Goal: Communication & Community: Answer question/provide support

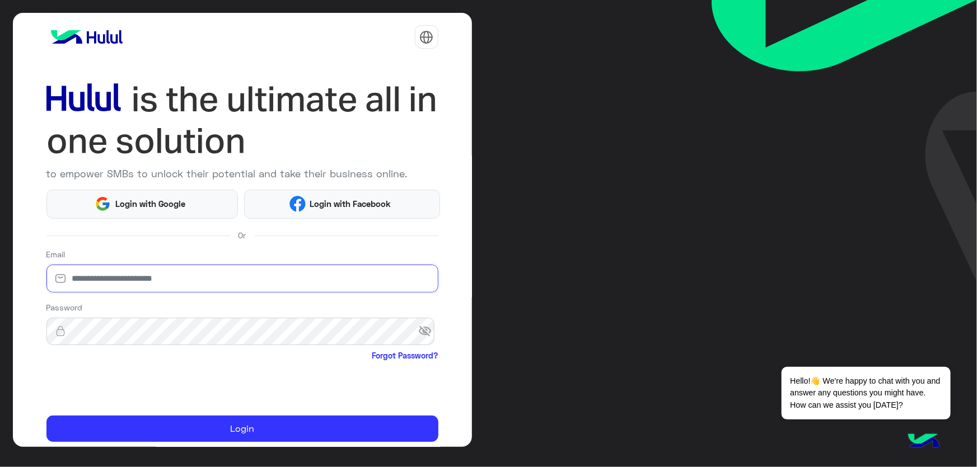
click at [270, 274] on input "email" at bounding box center [242, 279] width 392 height 28
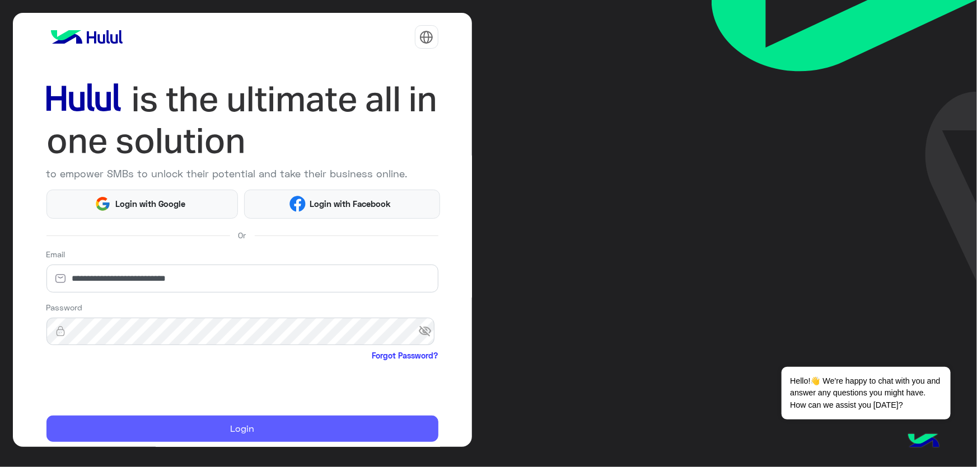
click at [247, 427] on button "Login" at bounding box center [242, 429] width 392 height 27
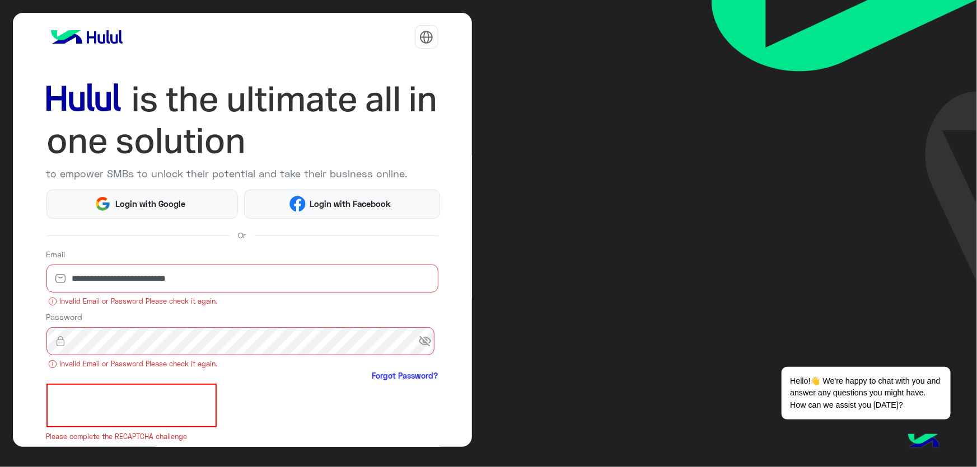
click at [427, 343] on span "visibility_off" at bounding box center [428, 341] width 20 height 20
click at [216, 279] on input "**********" at bounding box center [242, 279] width 392 height 28
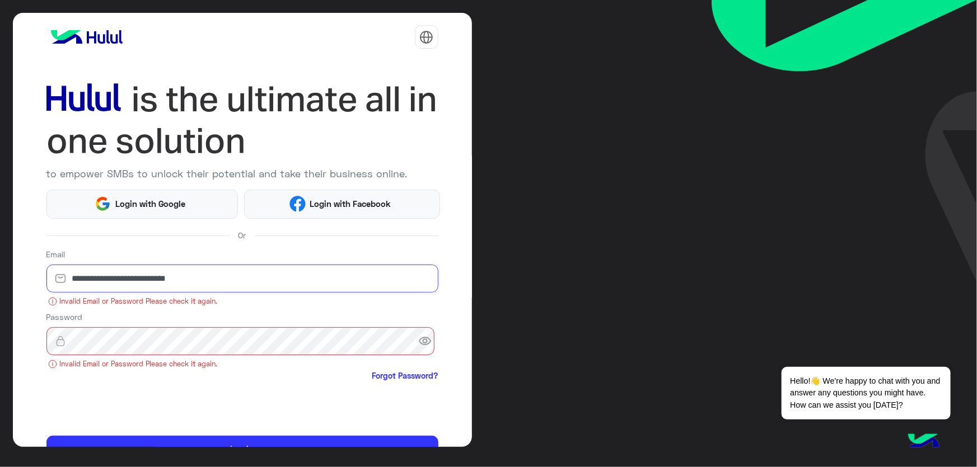
click at [216, 279] on input "**********" at bounding box center [242, 279] width 392 height 28
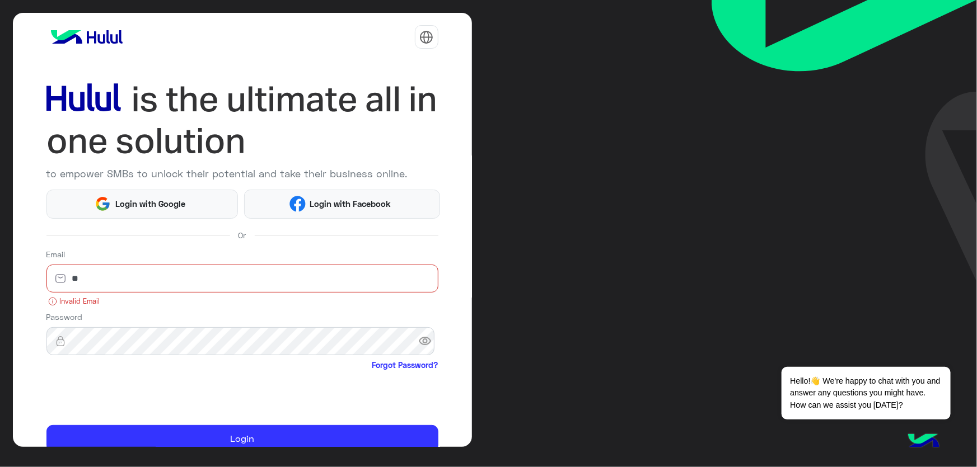
type input "*"
click at [216, 279] on input "email" at bounding box center [242, 279] width 392 height 28
type input "**********"
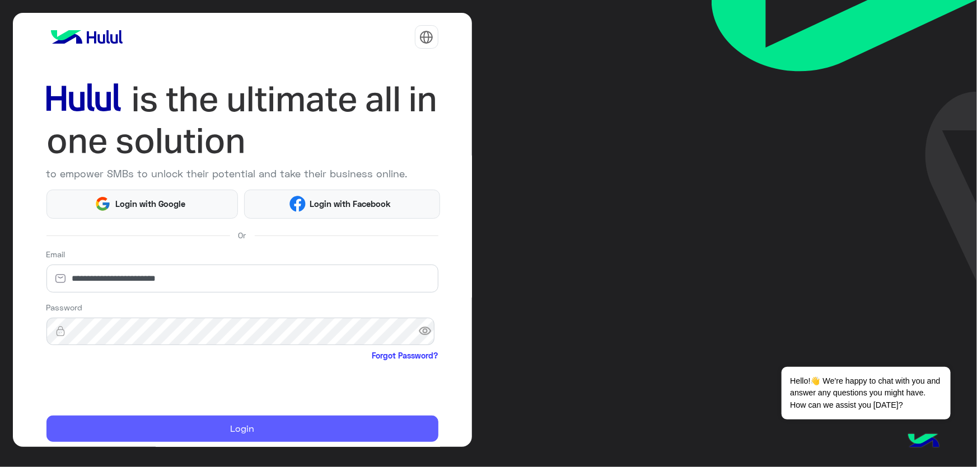
click at [241, 425] on button "Login" at bounding box center [242, 429] width 392 height 27
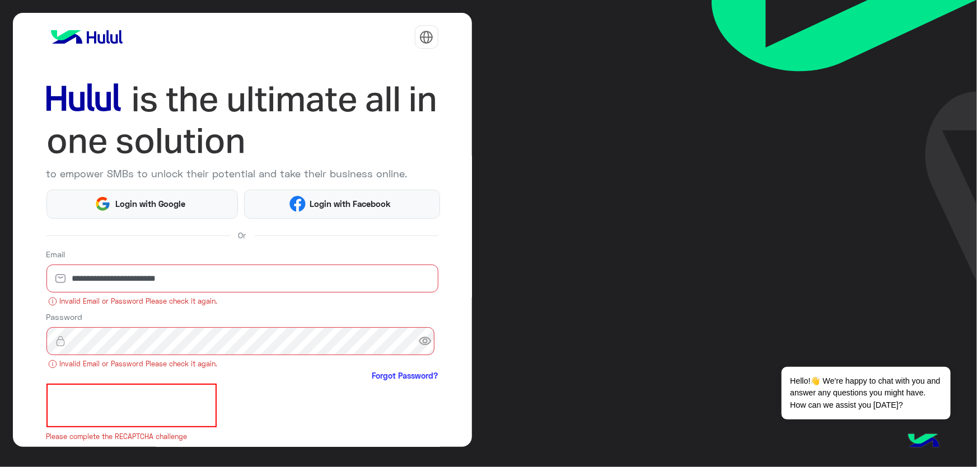
scroll to position [74, 0]
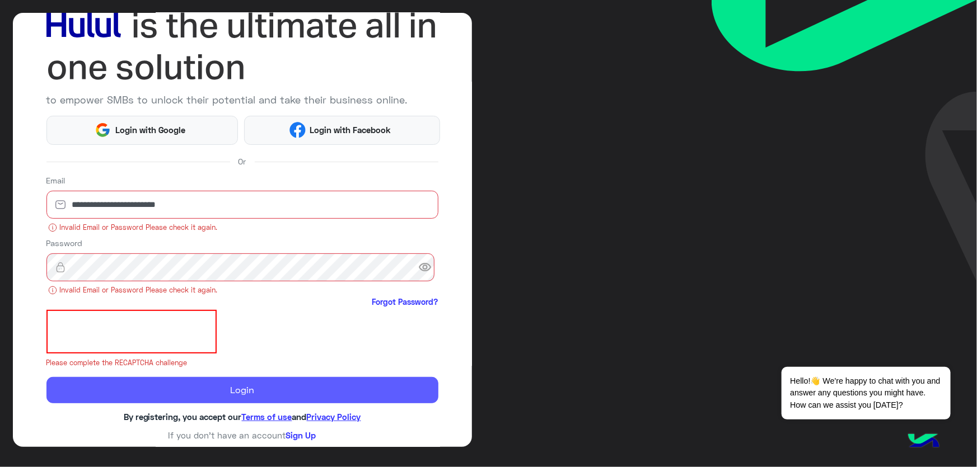
click at [206, 382] on button "Login" at bounding box center [242, 390] width 392 height 27
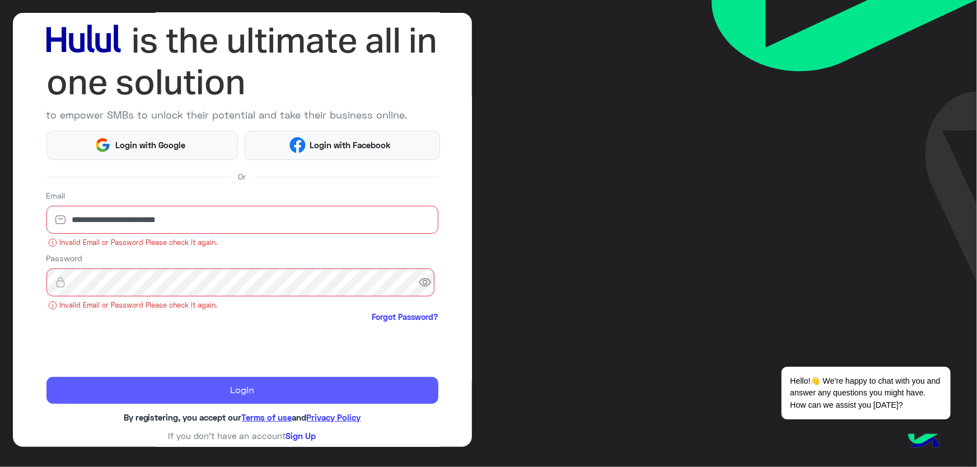
click at [200, 387] on button "Login" at bounding box center [242, 390] width 392 height 27
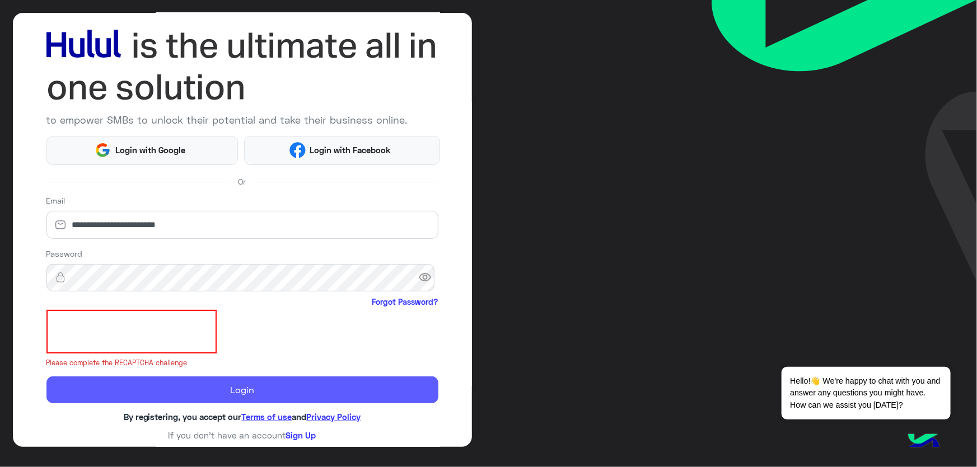
scroll to position [39, 0]
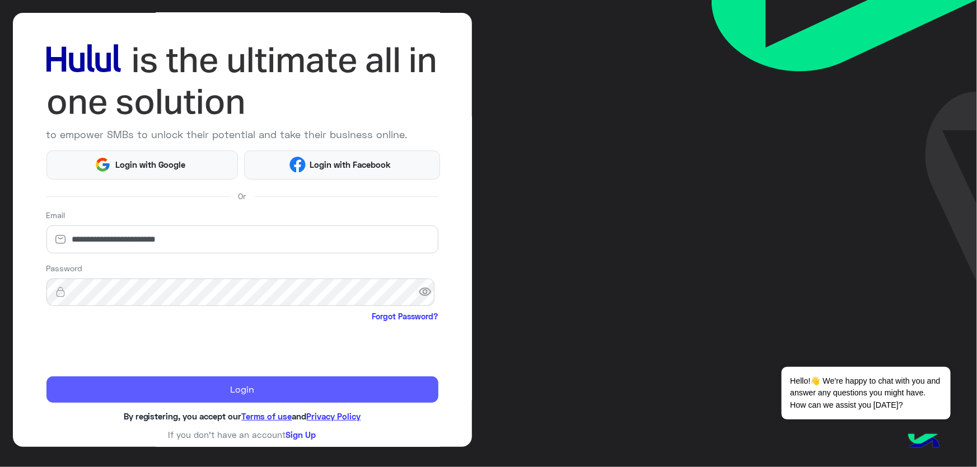
click at [198, 387] on button "Login" at bounding box center [242, 390] width 392 height 27
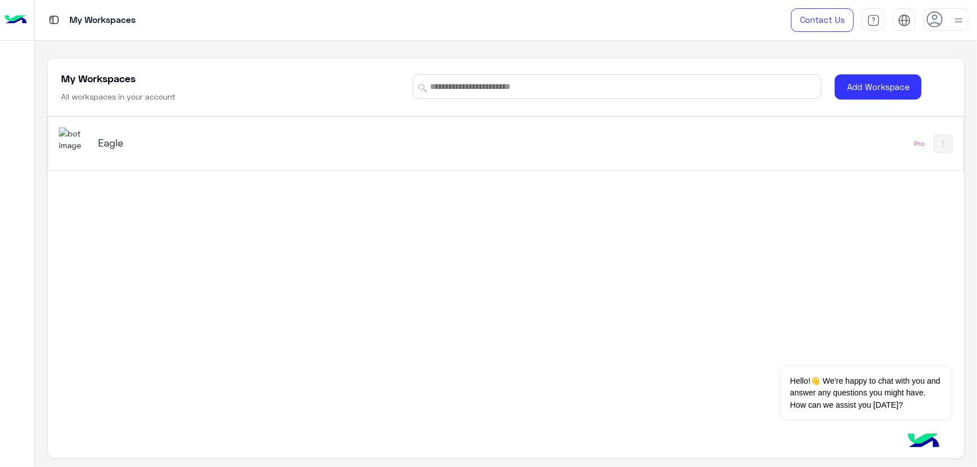
click at [201, 143] on h5 "Eagle" at bounding box center [259, 142] width 322 height 13
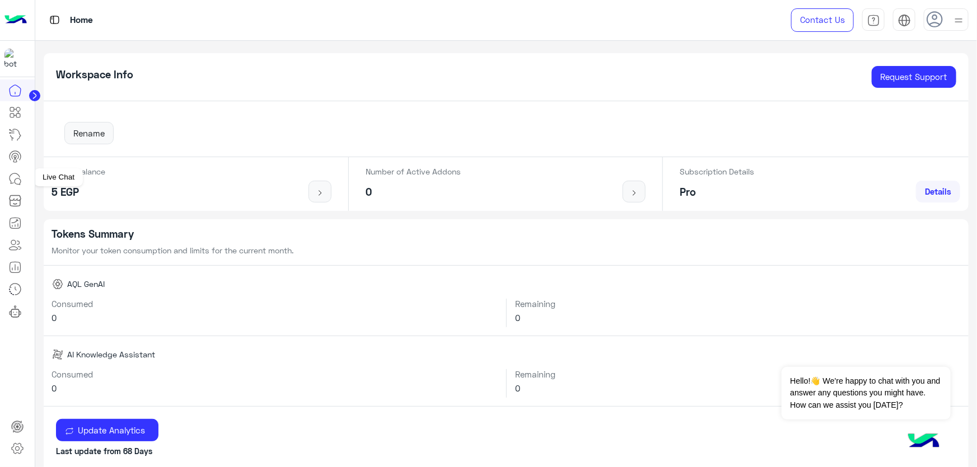
click at [6, 172] on link at bounding box center [15, 179] width 30 height 22
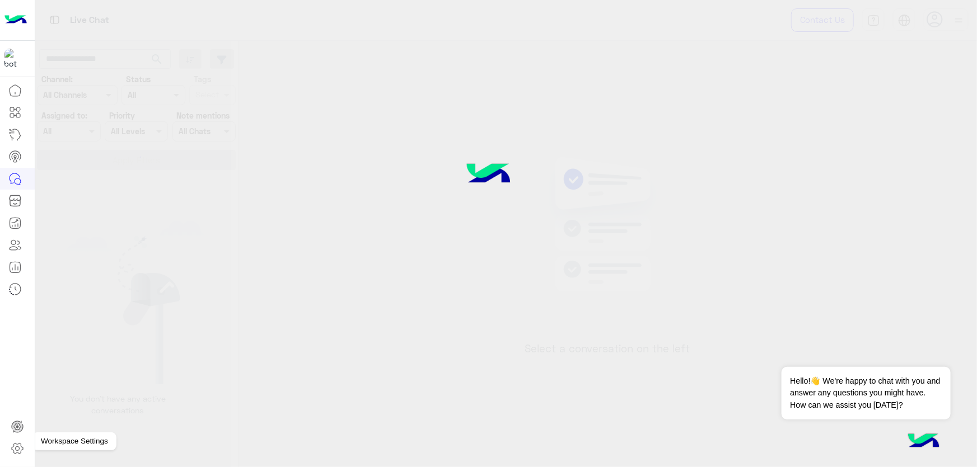
click at [16, 448] on icon at bounding box center [17, 449] width 4 height 4
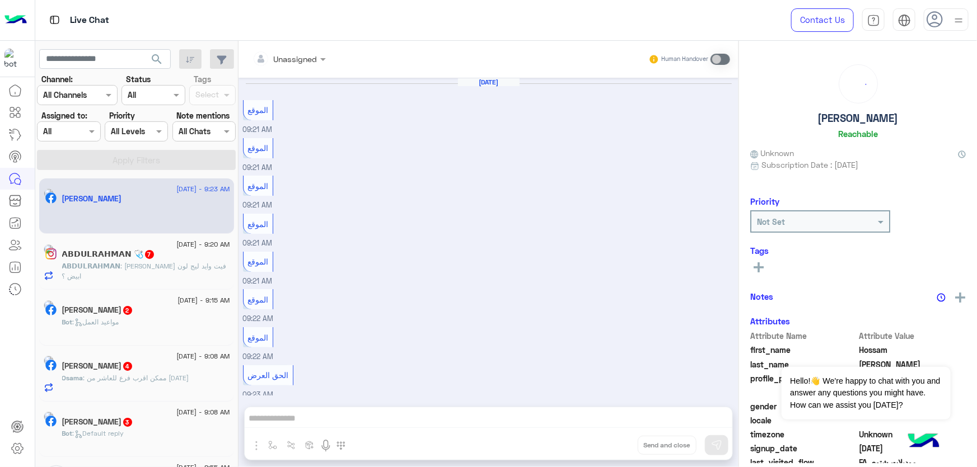
scroll to position [778, 0]
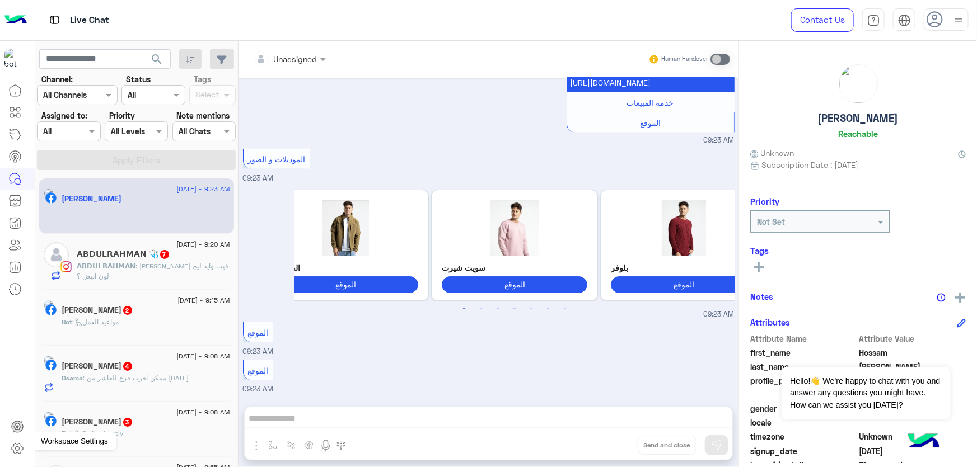
click at [21, 443] on icon at bounding box center [17, 448] width 13 height 13
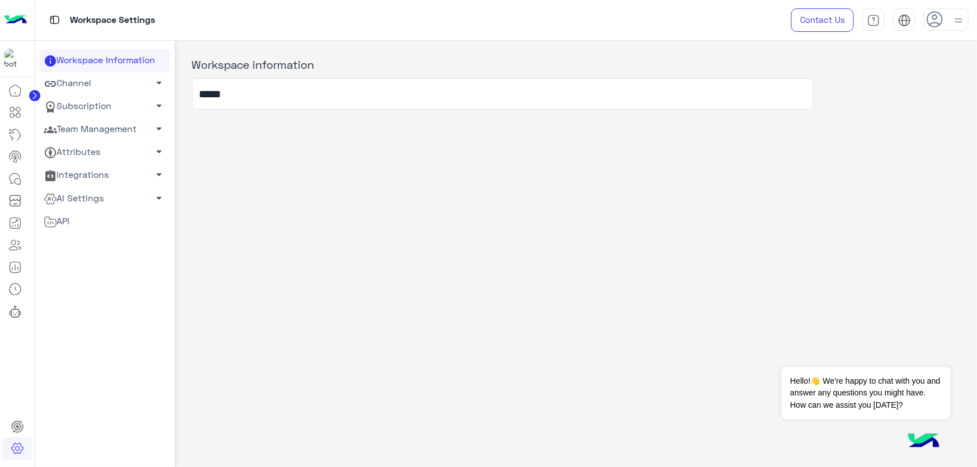
click at [110, 146] on link "Attributes arrow_drop_down" at bounding box center [104, 152] width 131 height 23
click at [118, 130] on link "Team Management arrow_drop_down" at bounding box center [104, 129] width 131 height 23
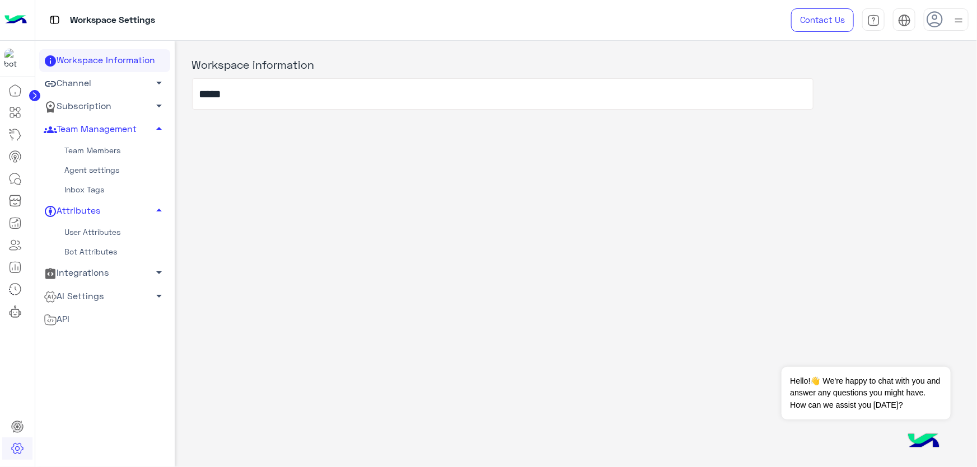
click at [113, 151] on link "Team Members" at bounding box center [104, 151] width 131 height 20
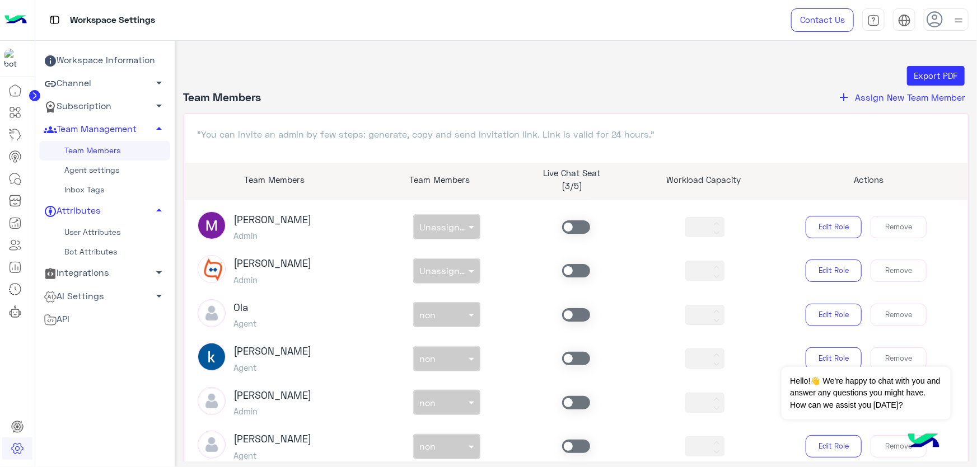
scroll to position [152, 0]
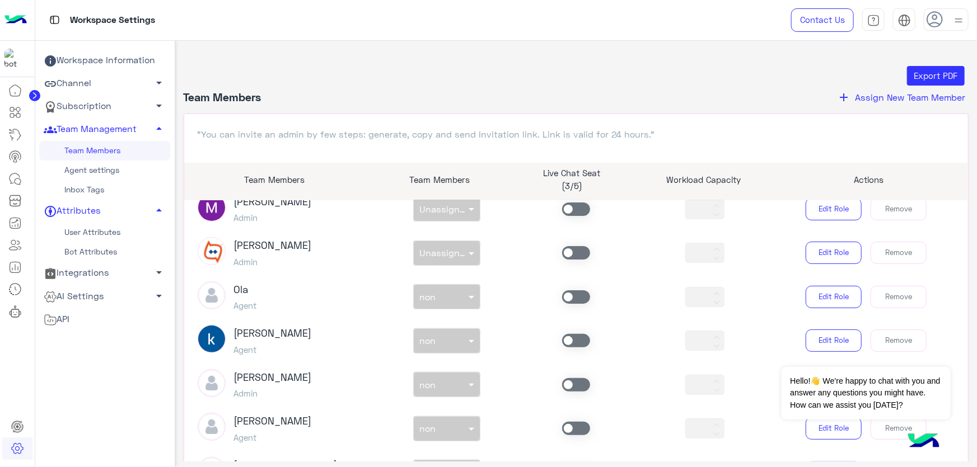
click at [562, 384] on span at bounding box center [576, 384] width 28 height 13
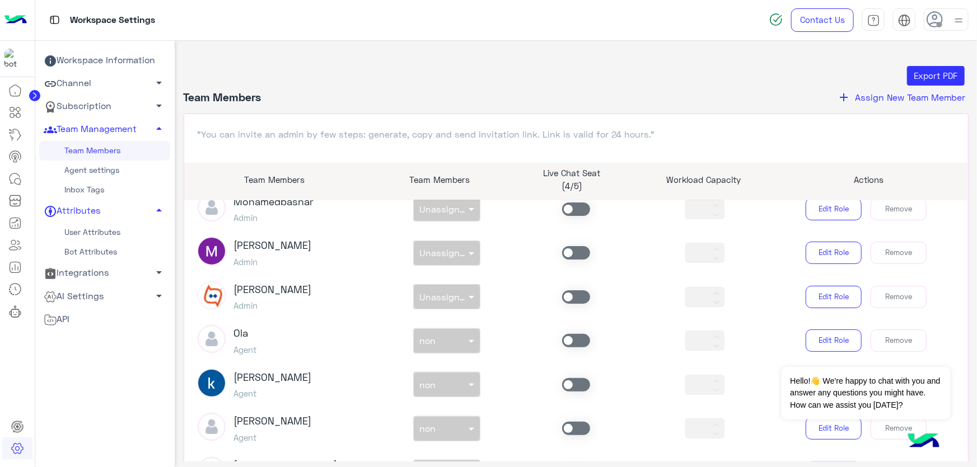
click at [448, 385] on div "non × non" at bounding box center [446, 384] width 129 height 25
click at [564, 381] on span at bounding box center [576, 384] width 28 height 13
click at [455, 389] on div "non × non" at bounding box center [440, 385] width 52 height 11
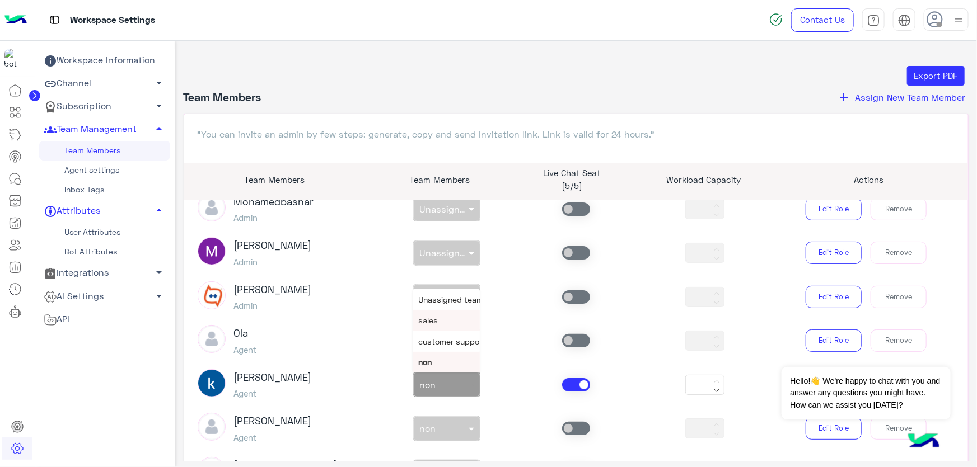
click at [441, 322] on div "sales" at bounding box center [446, 320] width 67 height 21
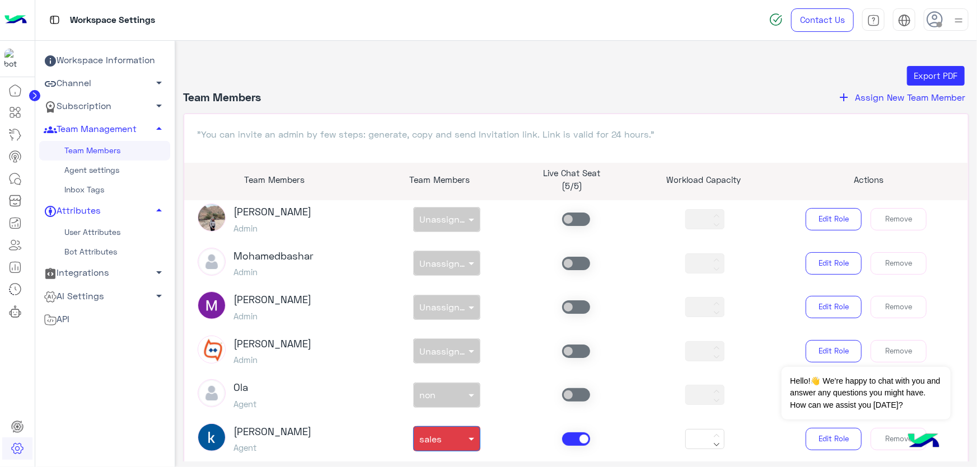
scroll to position [0, 0]
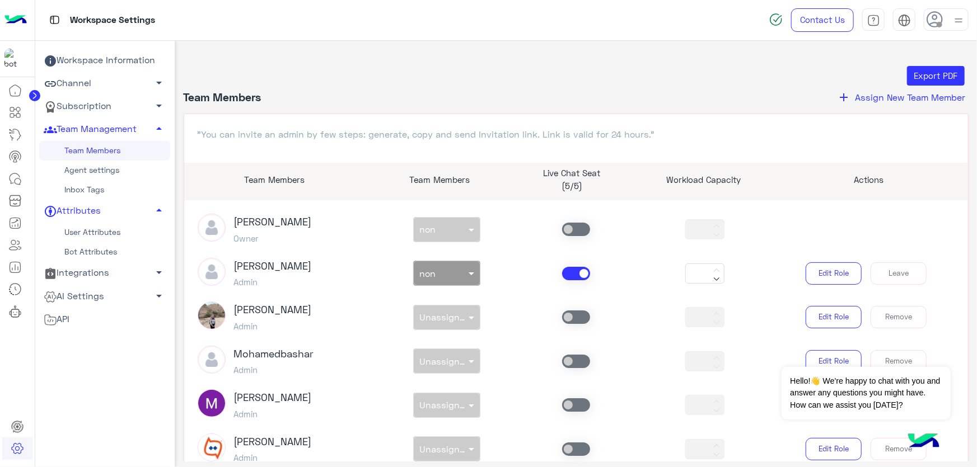
click at [480, 273] on div "non × non" at bounding box center [446, 273] width 129 height 25
click at [453, 274] on div at bounding box center [447, 270] width 66 height 13
click at [452, 340] on span "customer support" at bounding box center [451, 340] width 67 height 10
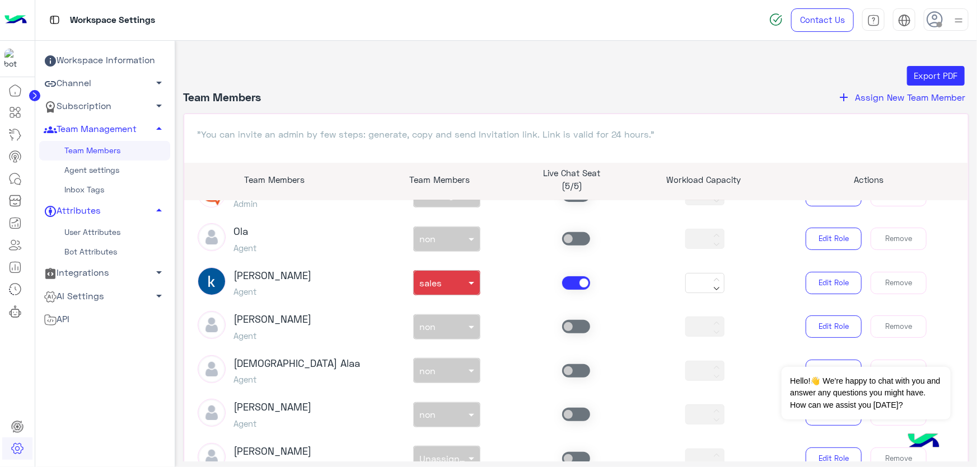
scroll to position [458, 0]
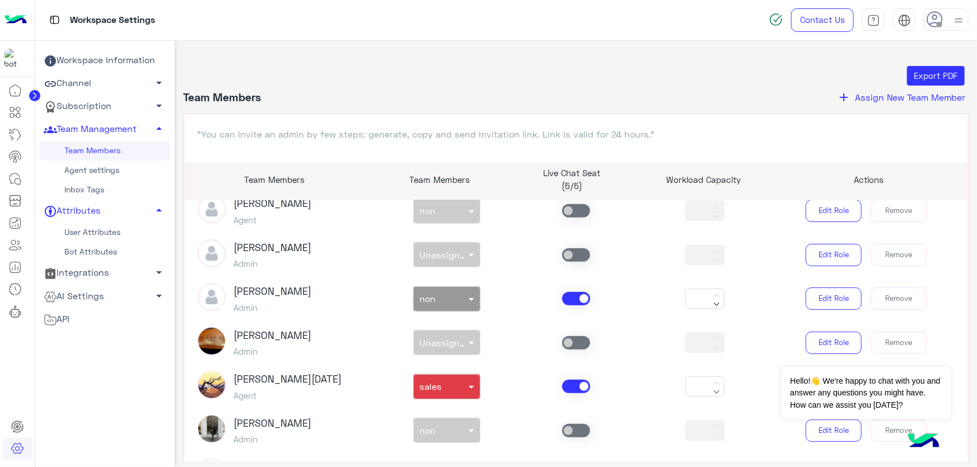
click at [565, 390] on span at bounding box center [576, 386] width 28 height 13
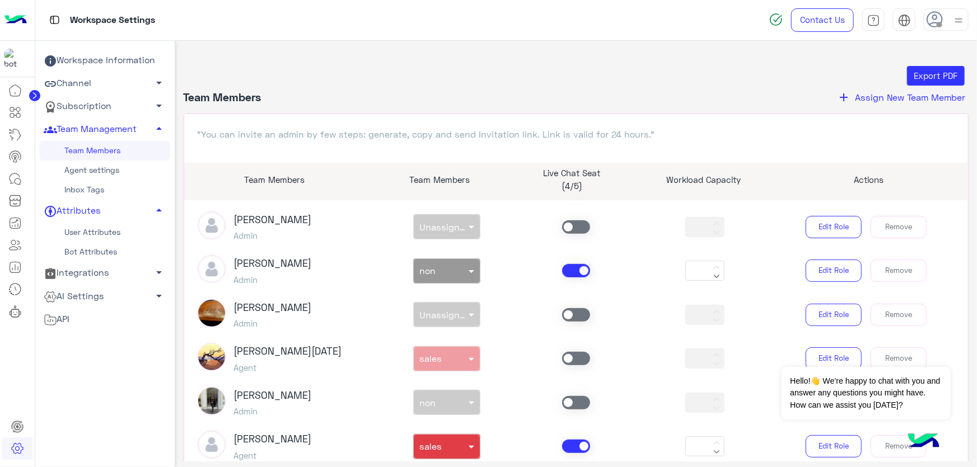
scroll to position [560, 0]
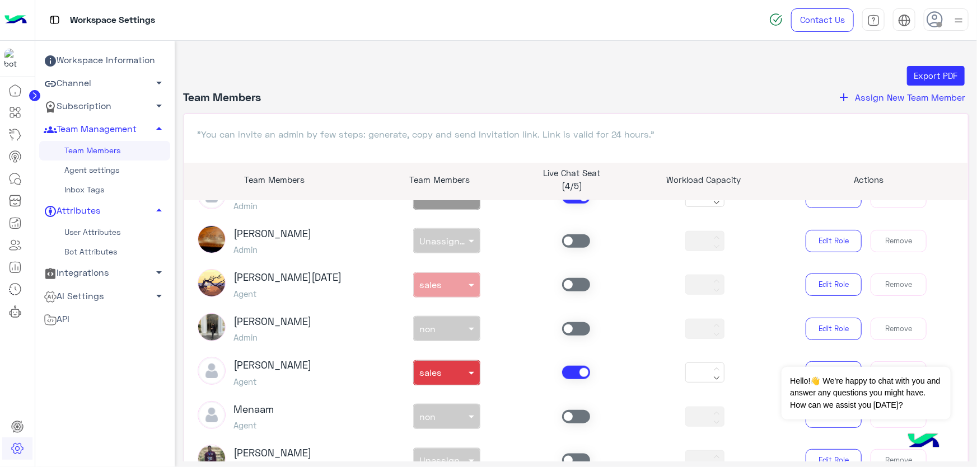
click at [570, 369] on span at bounding box center [576, 372] width 28 height 13
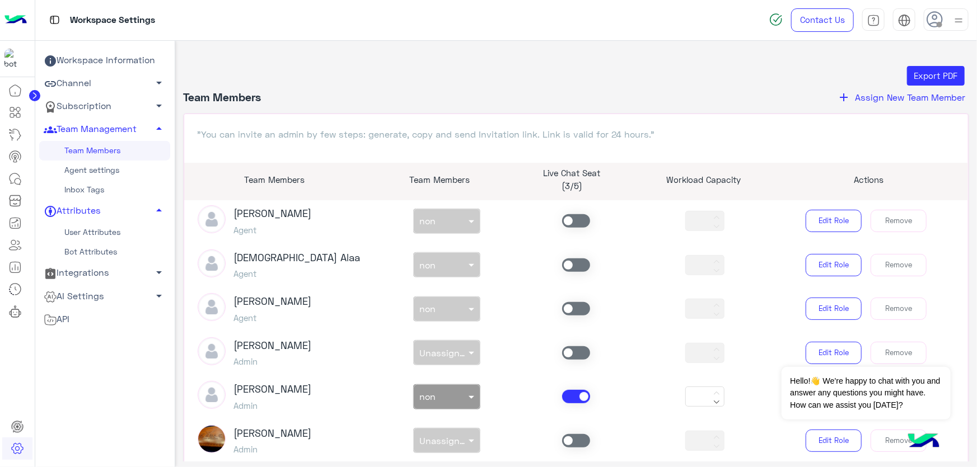
scroll to position [344, 0]
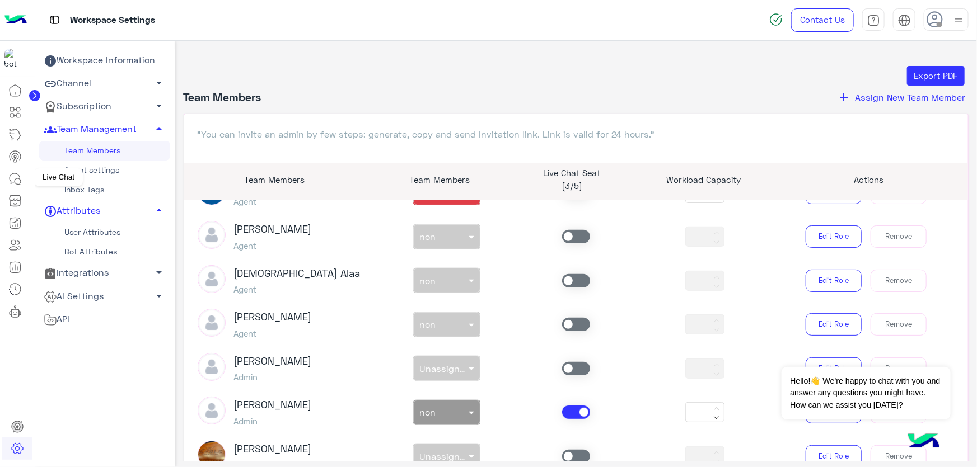
click at [11, 178] on icon at bounding box center [14, 178] width 13 height 13
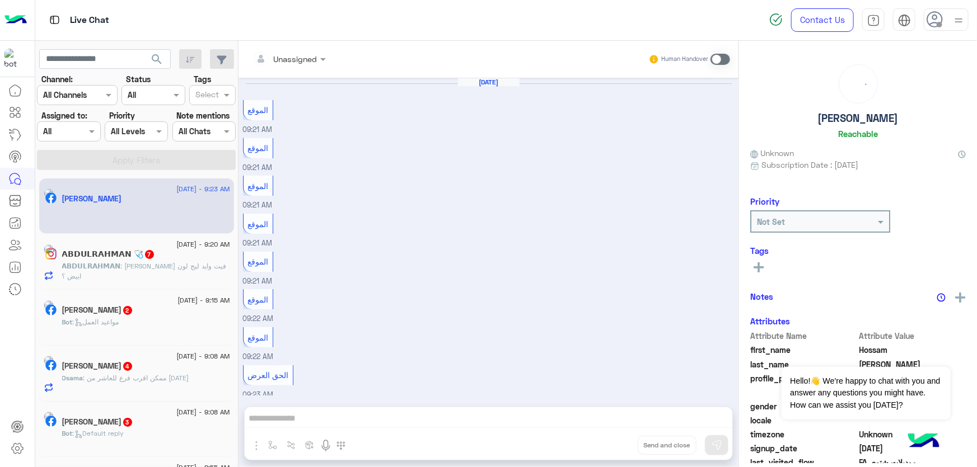
click at [940, 23] on span at bounding box center [940, 25] width 6 height 6
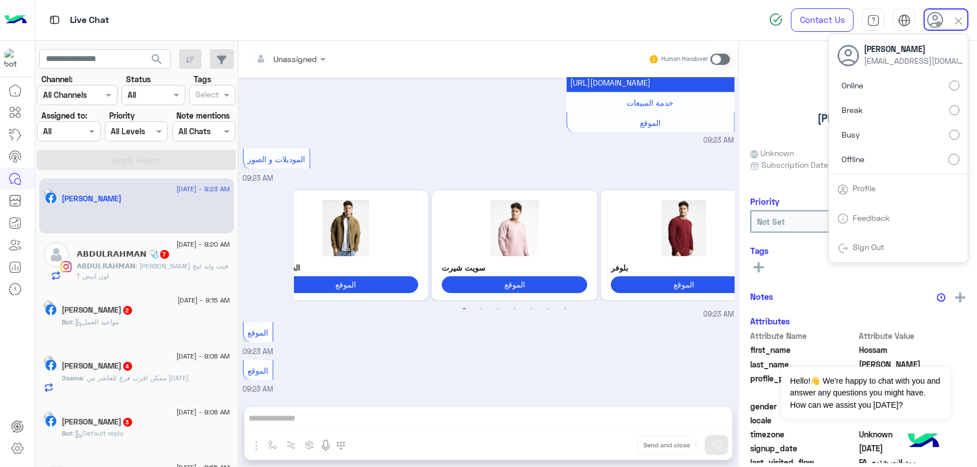
click at [921, 87] on label "Online" at bounding box center [899, 86] width 122 height 20
click at [73, 130] on div at bounding box center [69, 131] width 62 height 13
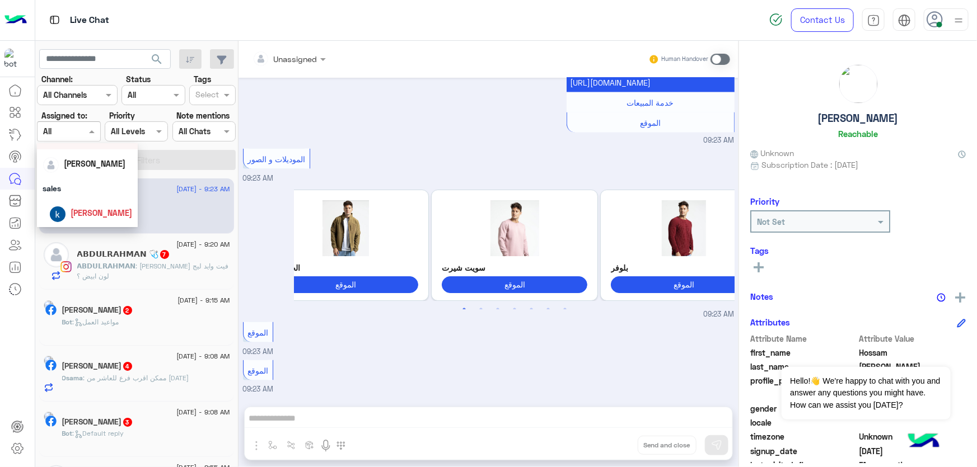
scroll to position [92, 0]
click at [105, 204] on div "[PERSON_NAME]" at bounding box center [90, 214] width 83 height 20
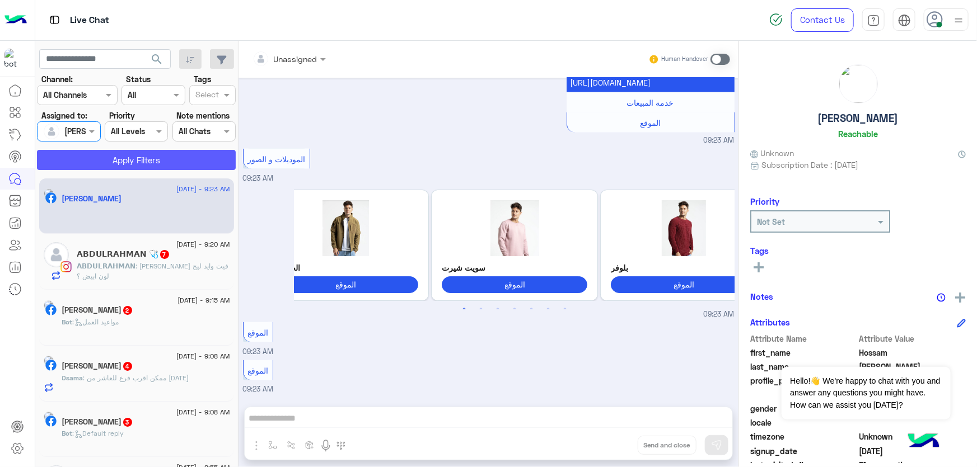
click at [141, 162] on button "Apply Filters" at bounding box center [136, 160] width 199 height 20
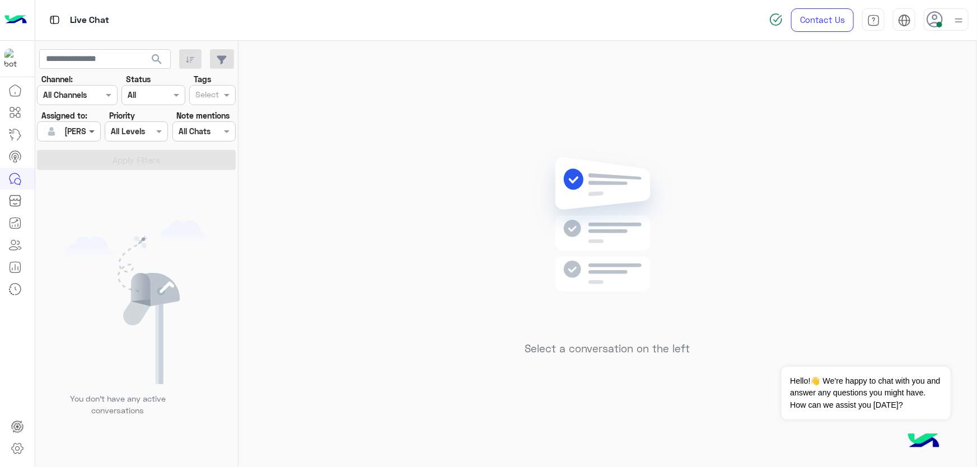
click at [89, 127] on span at bounding box center [93, 131] width 14 height 12
click at [114, 160] on span "[PERSON_NAME]" at bounding box center [102, 165] width 62 height 10
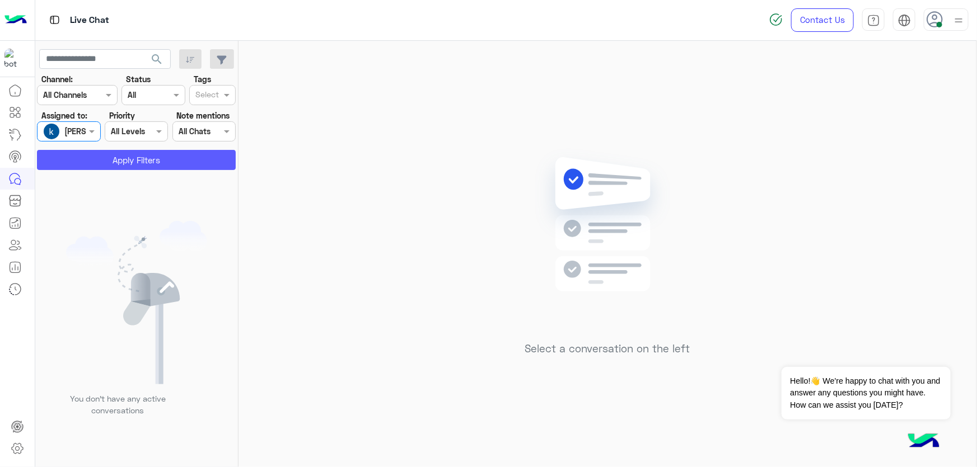
click at [145, 153] on button "Apply Filters" at bounding box center [136, 160] width 199 height 20
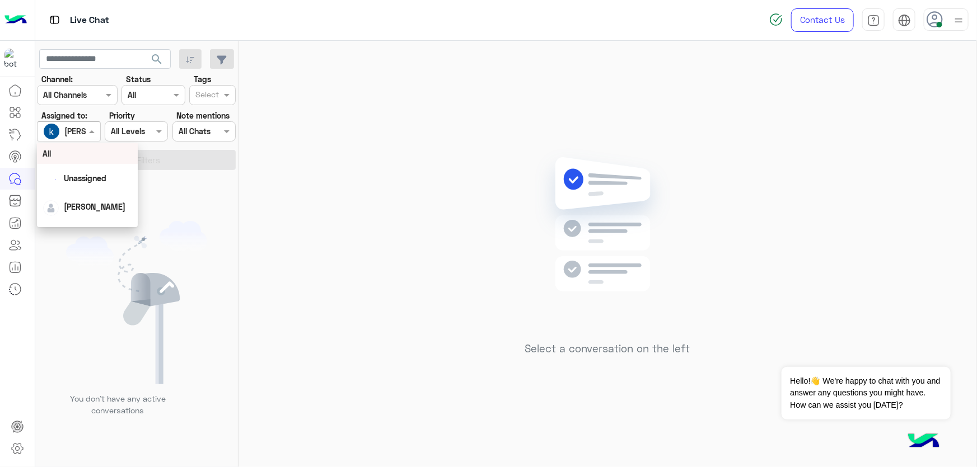
click at [69, 134] on div at bounding box center [69, 131] width 62 height 13
click at [96, 210] on span "[PERSON_NAME]" at bounding box center [102, 214] width 62 height 10
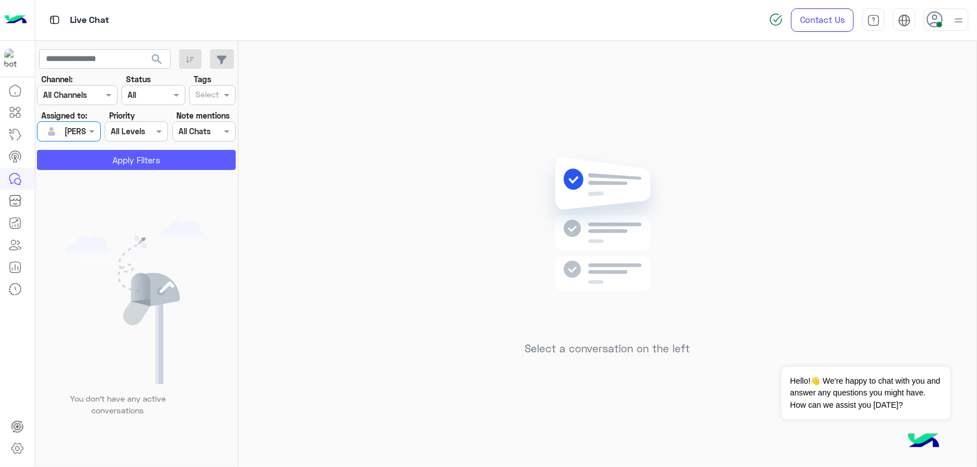
click at [138, 167] on button "Apply Filters" at bounding box center [136, 160] width 199 height 20
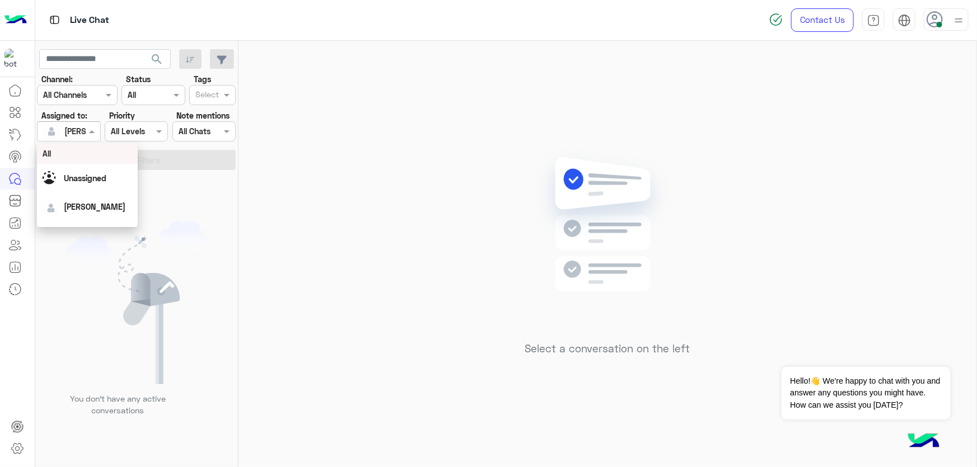
click at [78, 139] on div "[PERSON_NAME]" at bounding box center [64, 131] width 43 height 22
click at [86, 172] on div "Unassigned" at bounding box center [85, 178] width 43 height 12
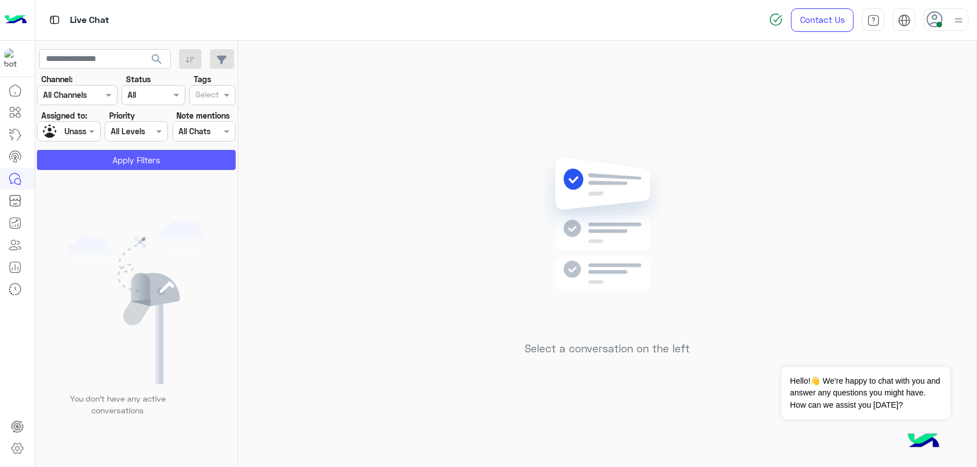
click at [107, 163] on button "Apply Filters" at bounding box center [136, 160] width 199 height 20
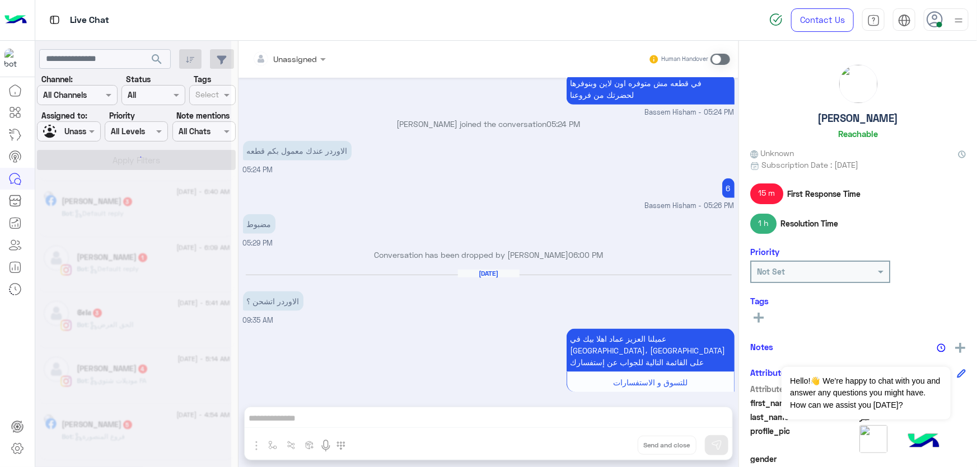
scroll to position [6, 0]
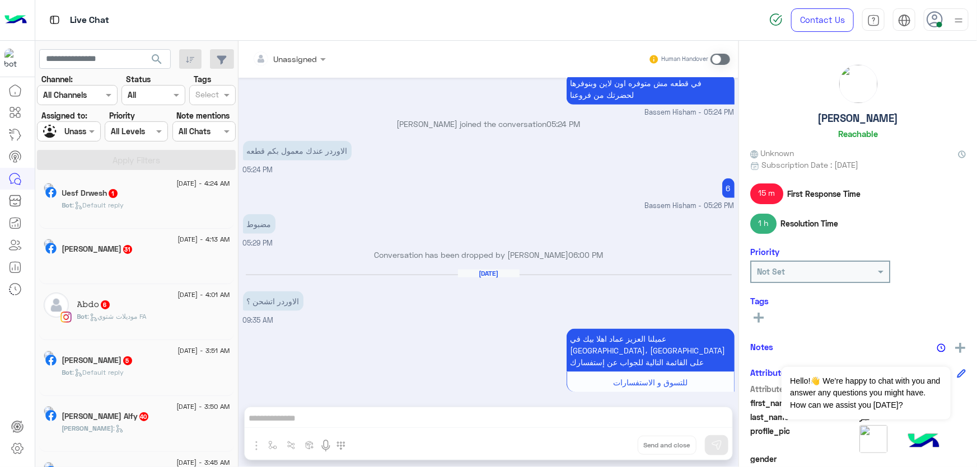
click at [78, 133] on div at bounding box center [69, 131] width 62 height 13
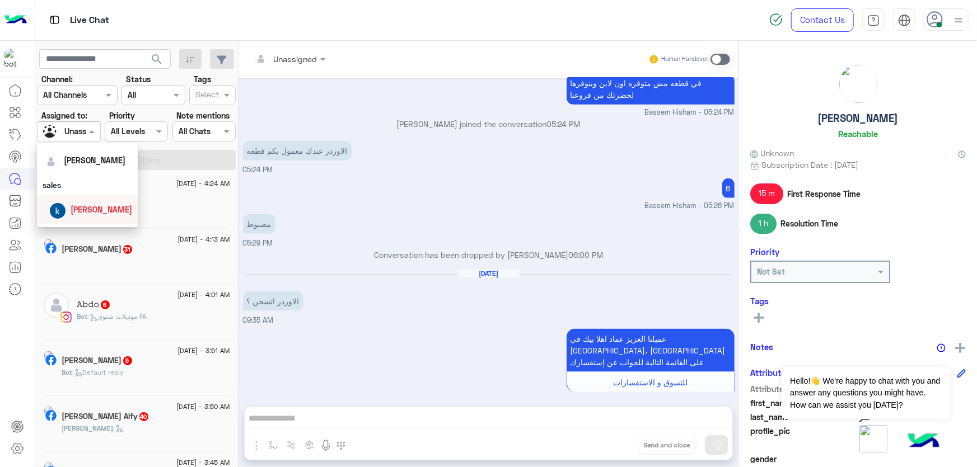
scroll to position [92, 0]
click at [97, 213] on span "[PERSON_NAME]" at bounding box center [102, 214] width 62 height 10
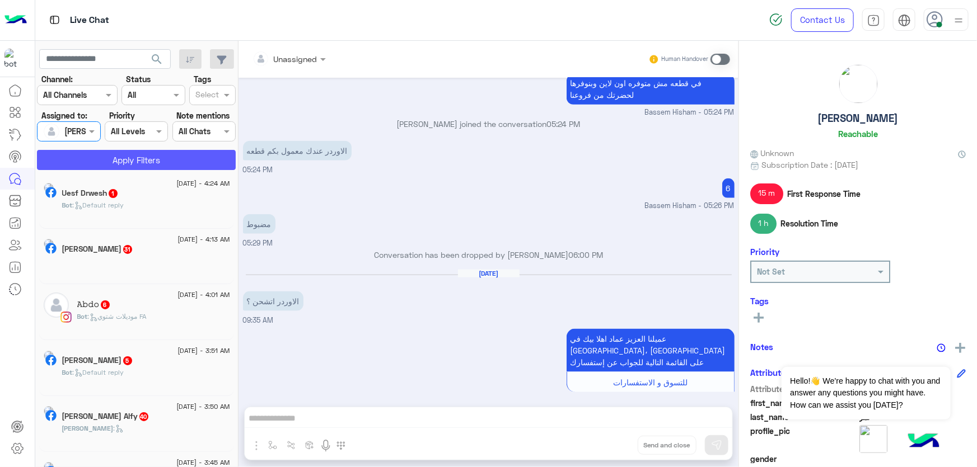
click at [153, 160] on button "Apply Filters" at bounding box center [136, 160] width 199 height 20
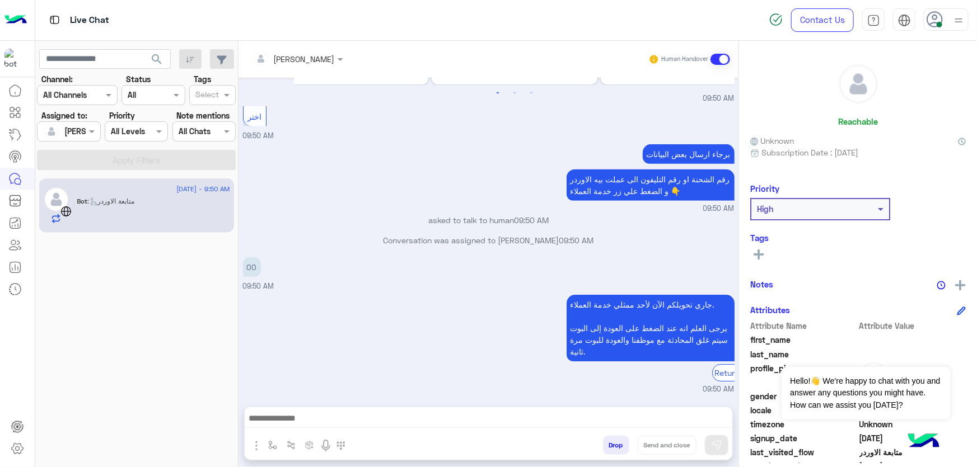
scroll to position [497, 0]
click at [606, 447] on button "Drop" at bounding box center [616, 445] width 26 height 19
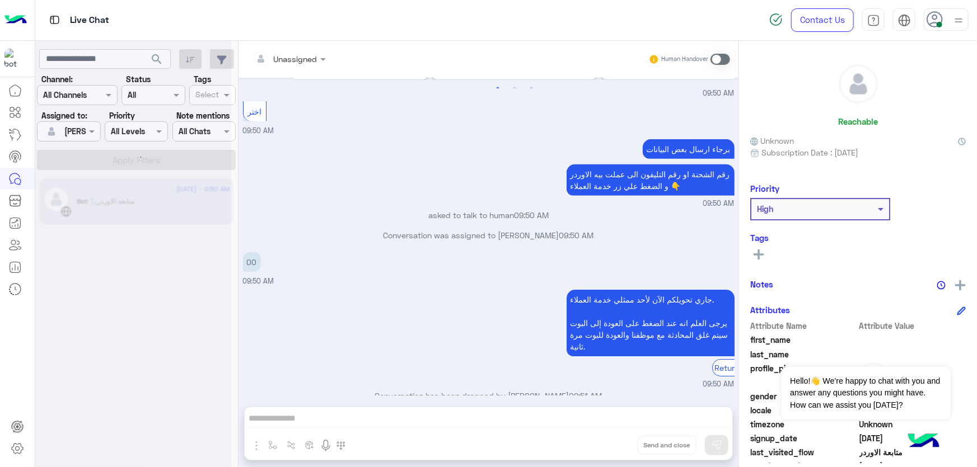
scroll to position [518, 0]
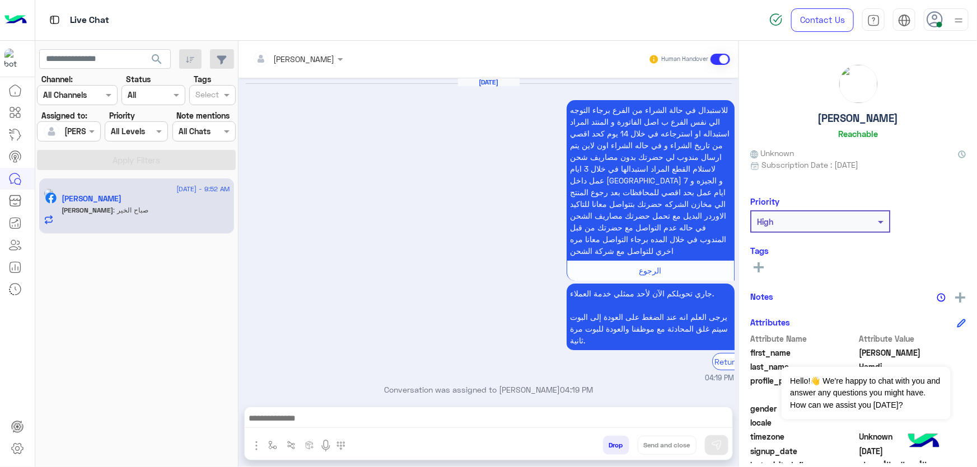
scroll to position [1194, 0]
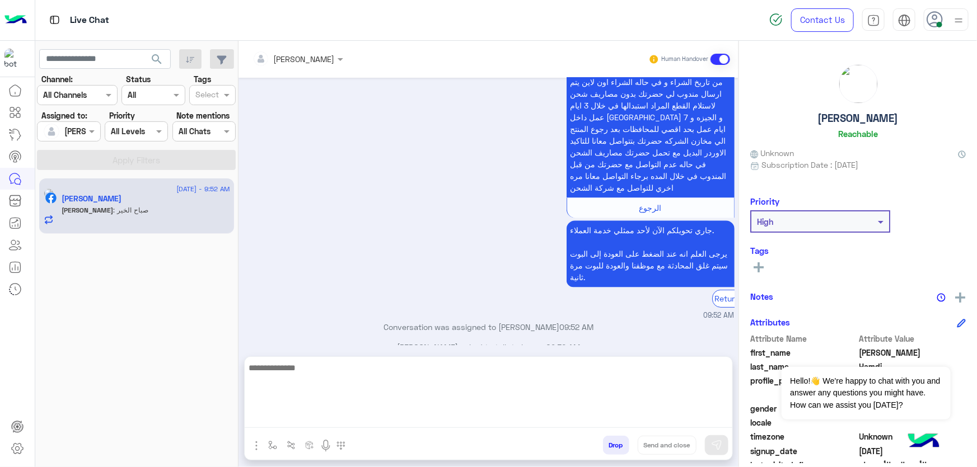
click at [302, 423] on textarea at bounding box center [489, 394] width 488 height 67
type textarea "**********"
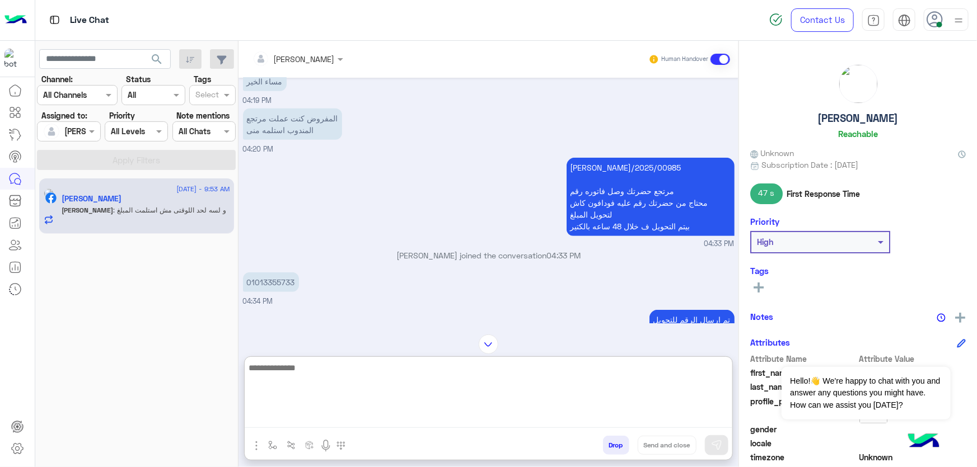
scroll to position [458, 0]
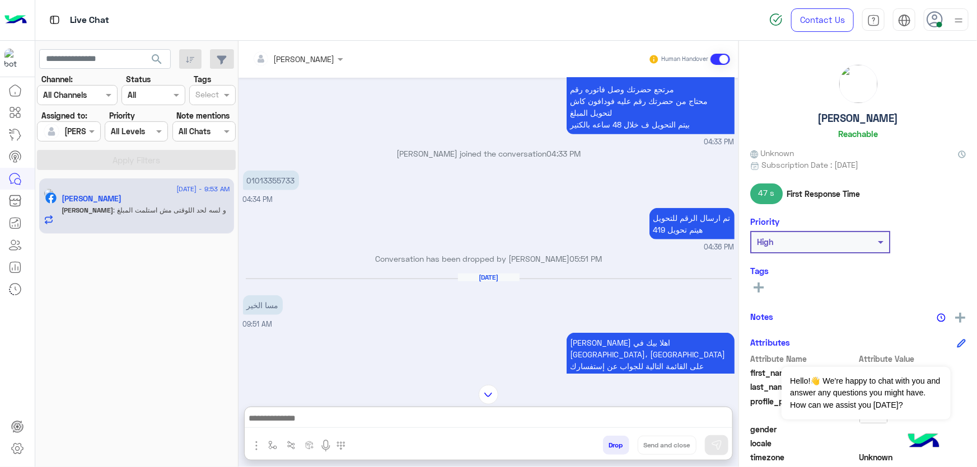
click at [288, 180] on p "01013355733" at bounding box center [271, 181] width 56 height 20
copy p "01013355733"
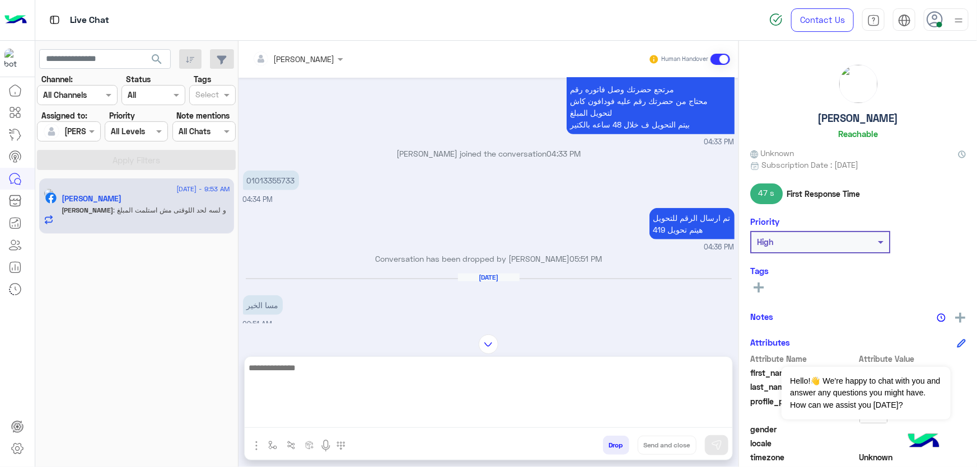
click at [317, 424] on textarea at bounding box center [489, 394] width 488 height 67
type textarea "**********"
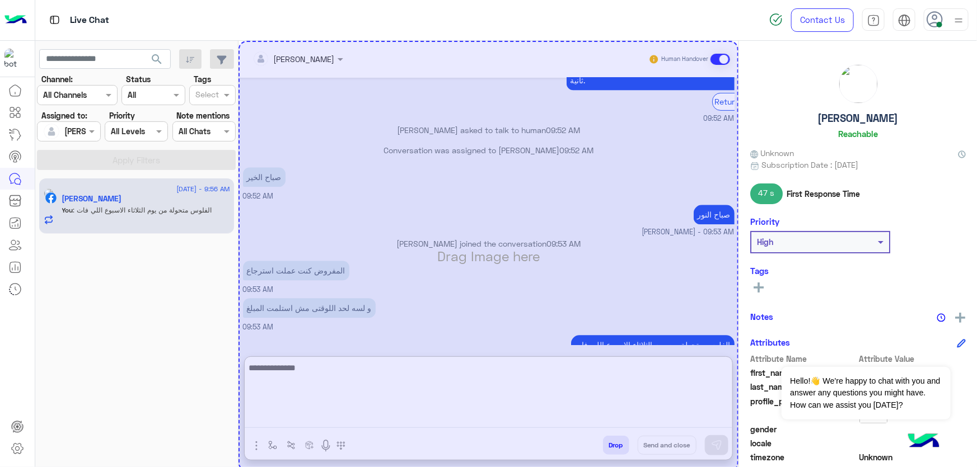
scroll to position [1410, 0]
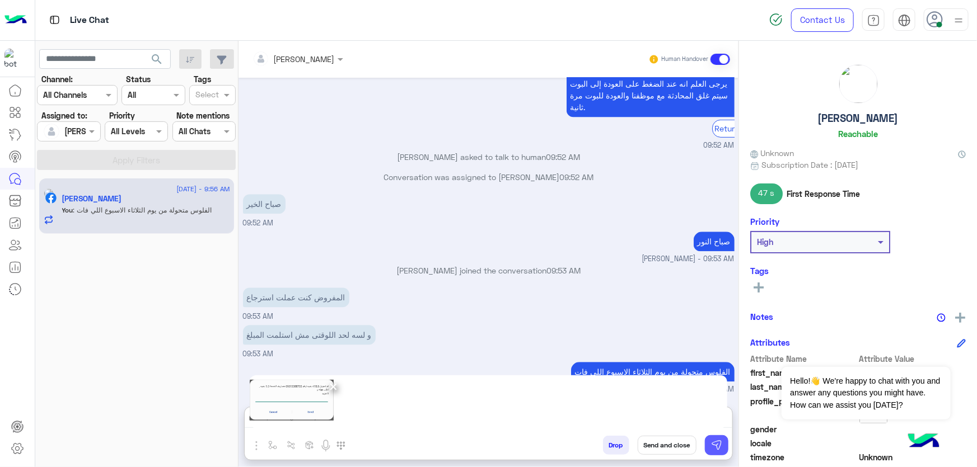
click at [717, 446] on img at bounding box center [716, 445] width 11 height 11
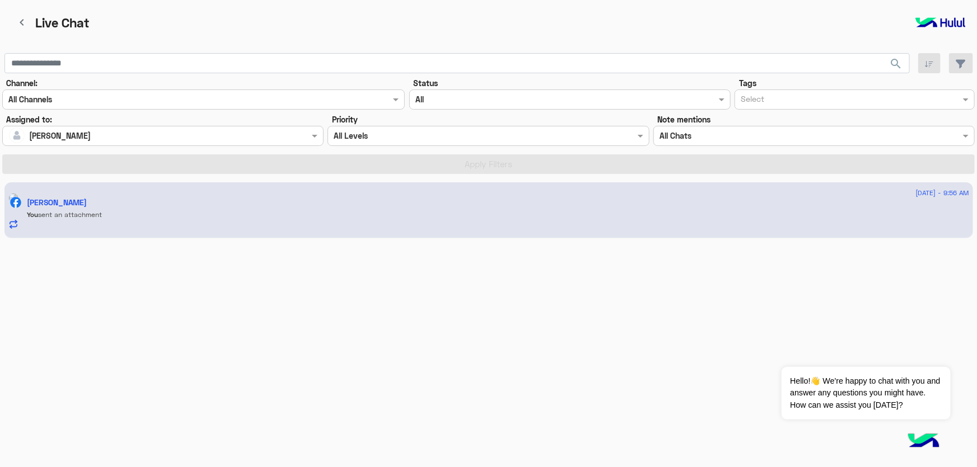
scroll to position [1512, 0]
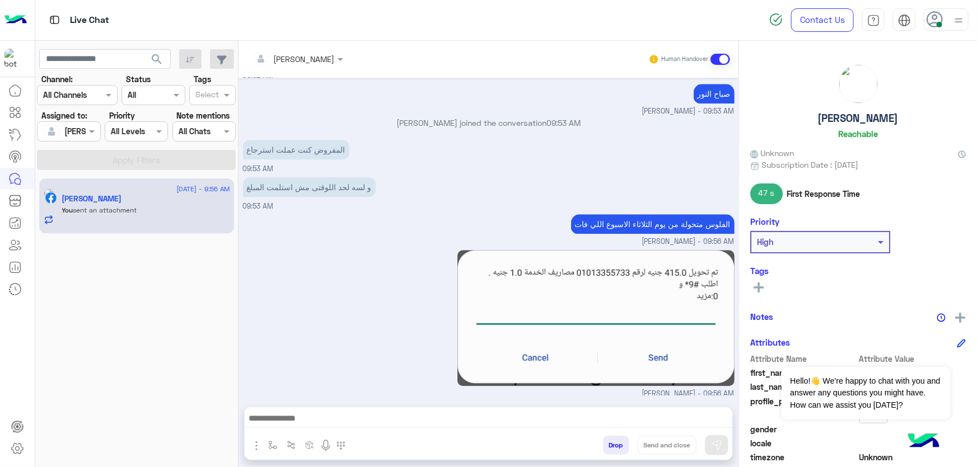
click at [864, 113] on h5 "[PERSON_NAME]" at bounding box center [858, 118] width 81 height 13
copy h5 "[PERSON_NAME]"
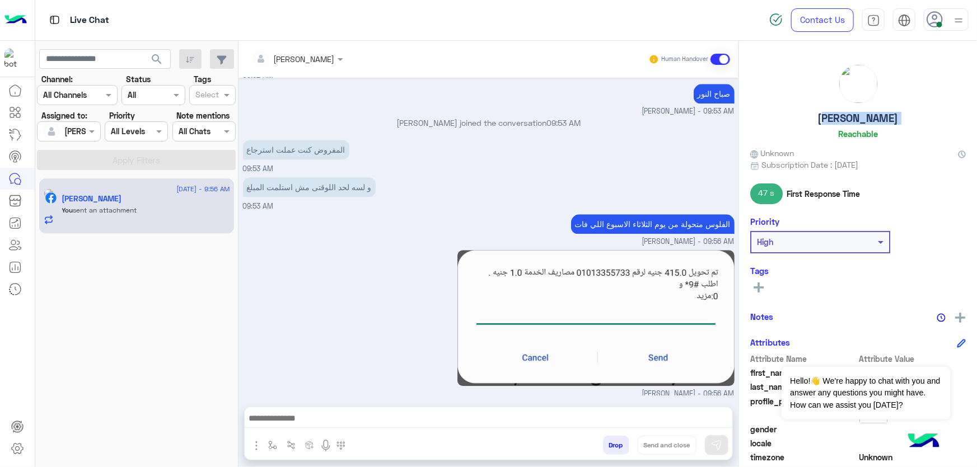
click at [622, 449] on button "Drop" at bounding box center [616, 445] width 26 height 19
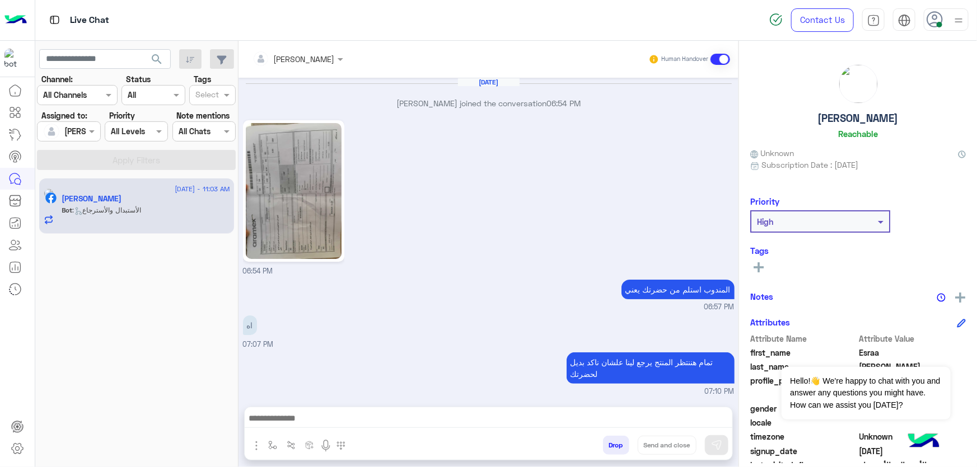
scroll to position [987, 0]
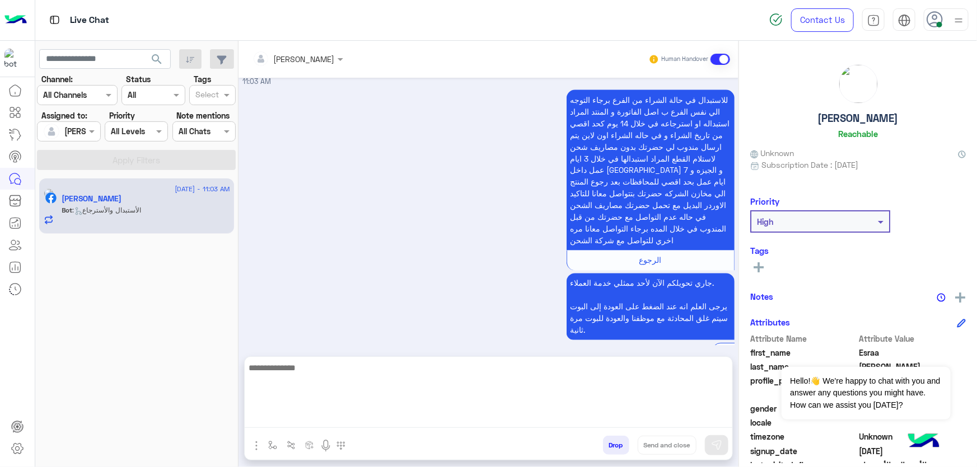
click at [297, 425] on textarea at bounding box center [489, 394] width 488 height 67
type textarea "**********"
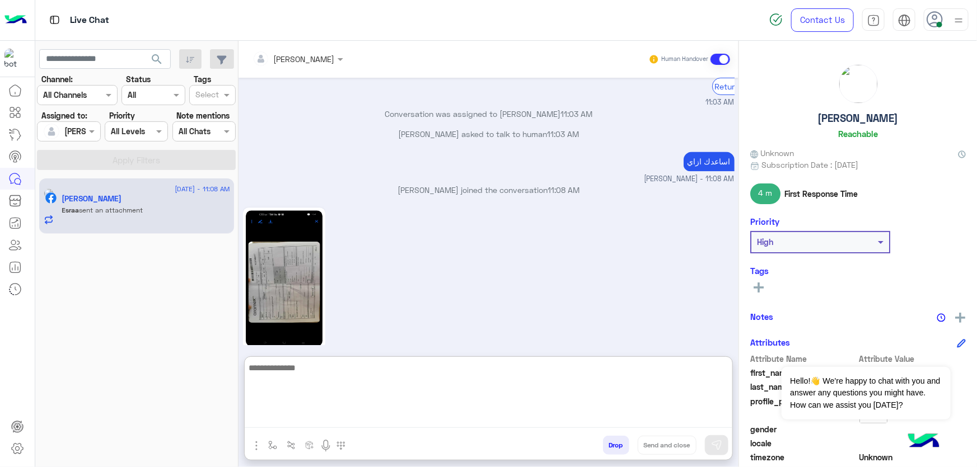
scroll to position [1252, 0]
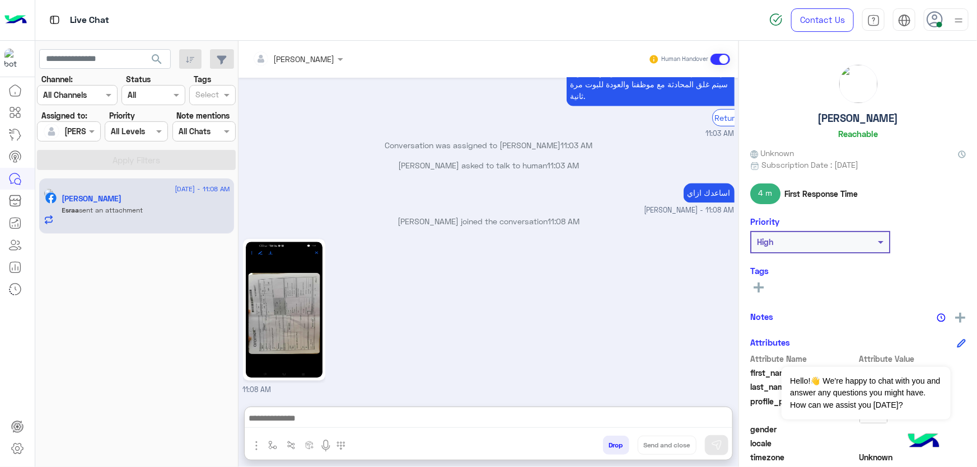
click at [309, 302] on img at bounding box center [284, 310] width 77 height 136
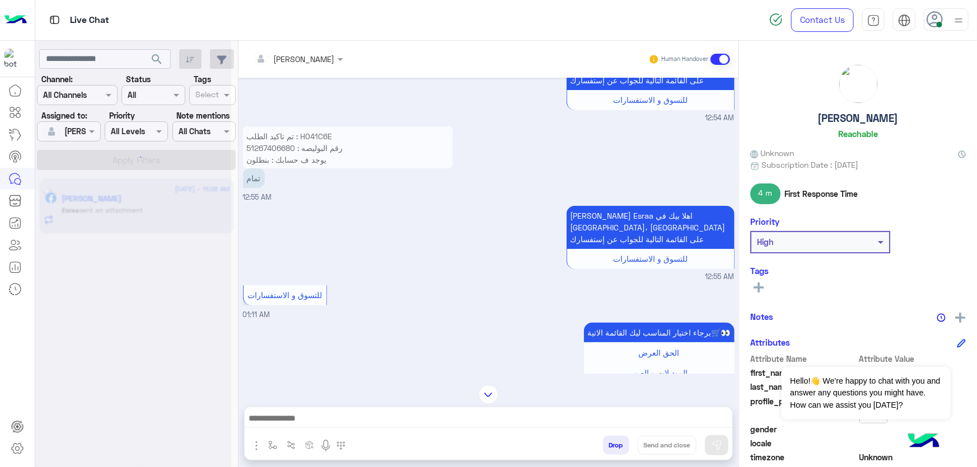
scroll to position [0, 0]
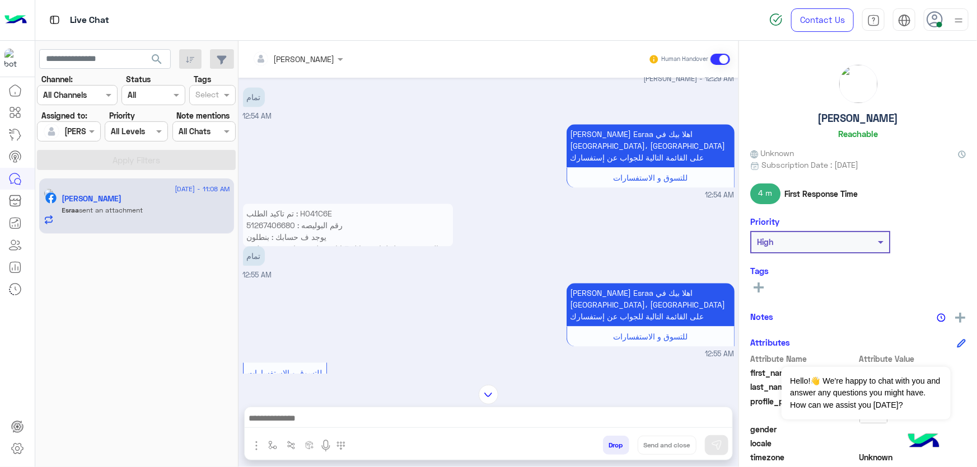
click at [320, 204] on p "تم تاكيد الطلب : H041C6E رقم البوليصه : 51267406680 يوجد ف حسابك : بنطلون المرت…" at bounding box center [348, 296] width 210 height 184
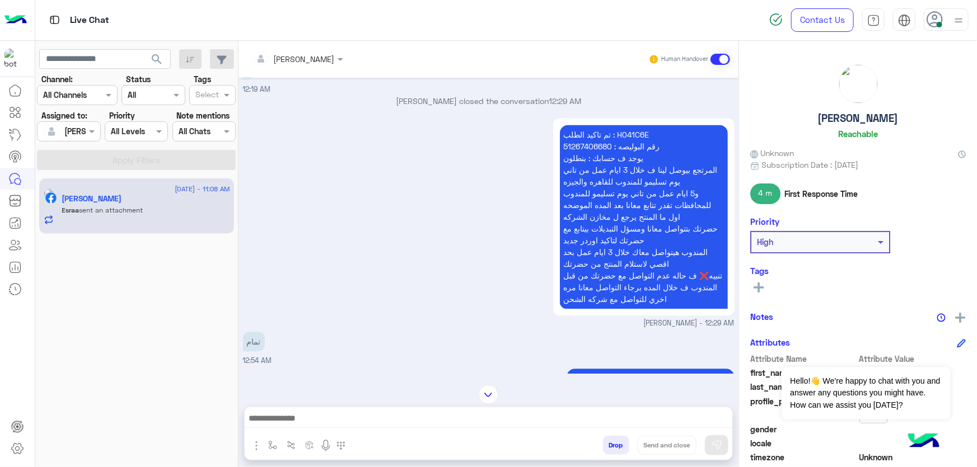
scroll to position [1121, 0]
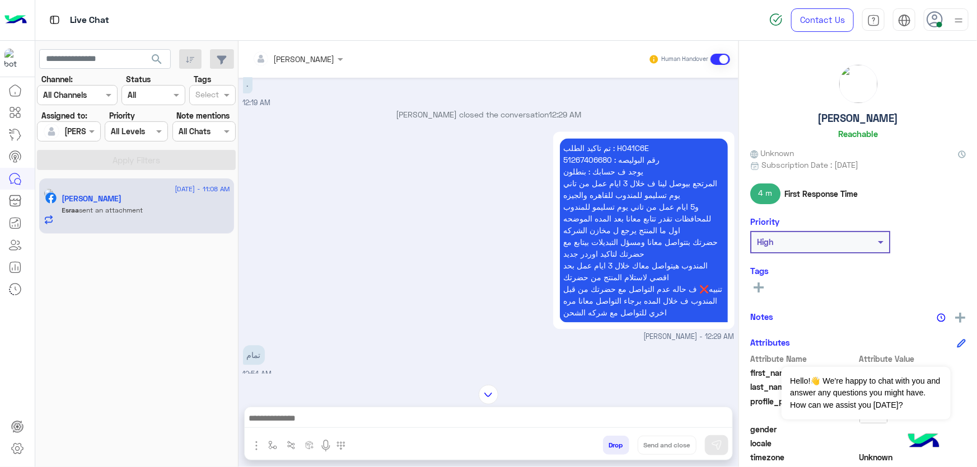
click at [622, 146] on p "تم تاكيد الطلب : H041C6E رقم البوليصه : 51267406680 يوجد ف حسابك : بنطلون المرت…" at bounding box center [644, 231] width 168 height 184
copy p "H041C6E"
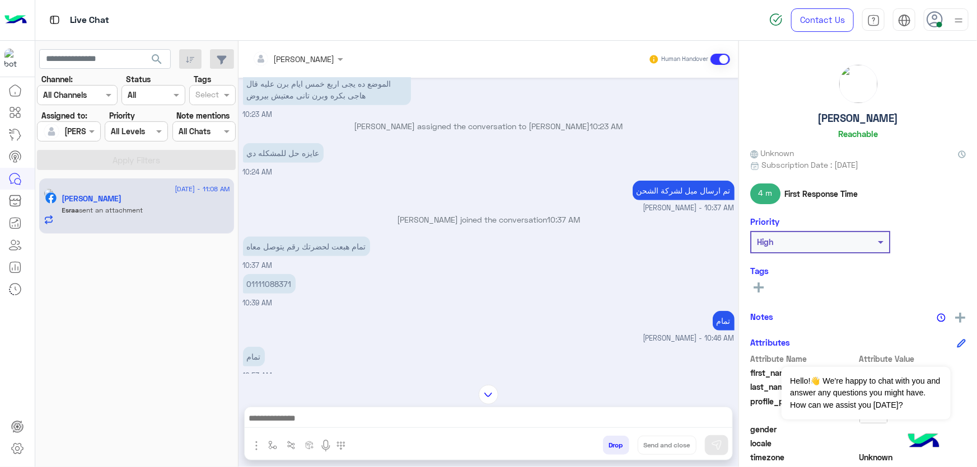
scroll to position [2496, 0]
